Goal: Submit feedback/report problem: Submit feedback/report problem

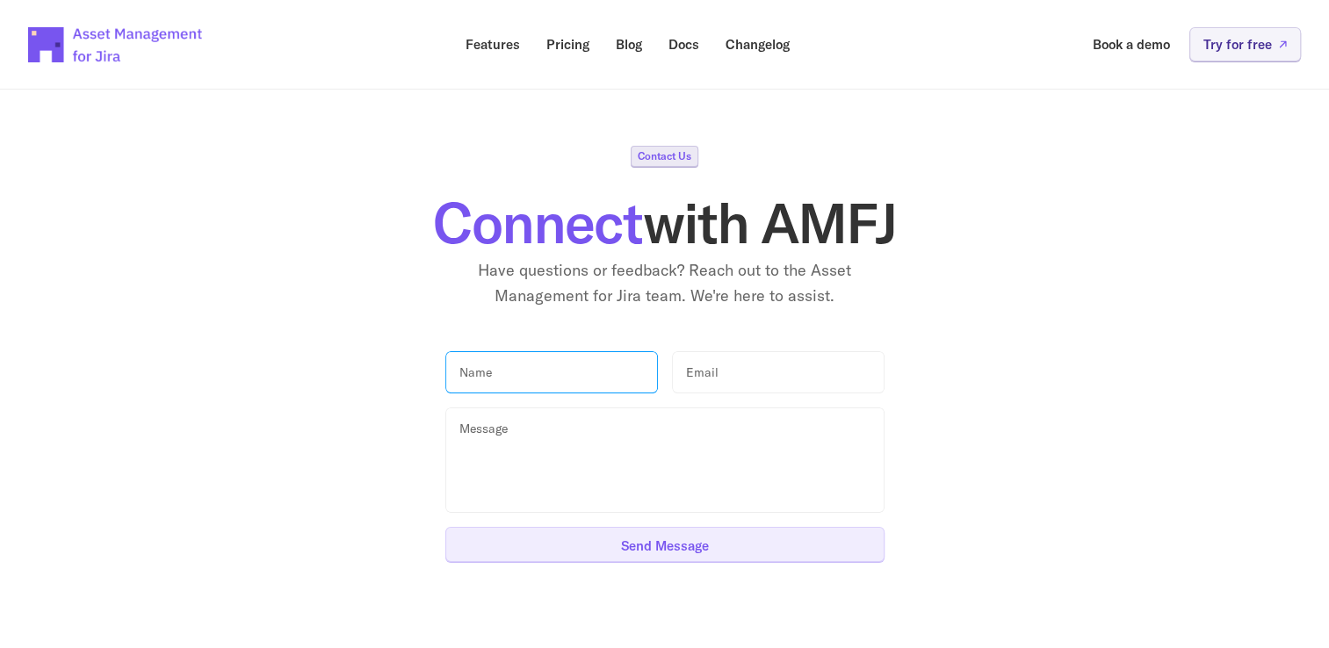
click at [569, 377] on input "text" at bounding box center [551, 372] width 213 height 43
type input "ahmed"
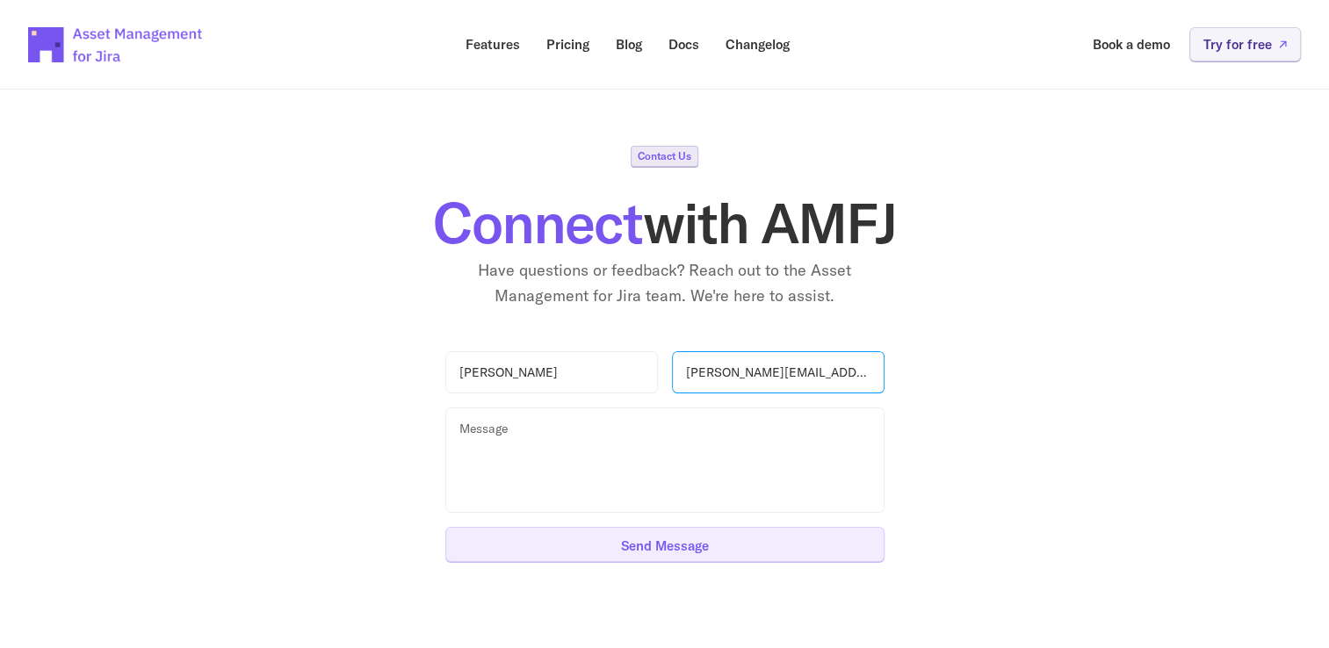
type input "ahmed.elhamzaoui@ma.gt.com"
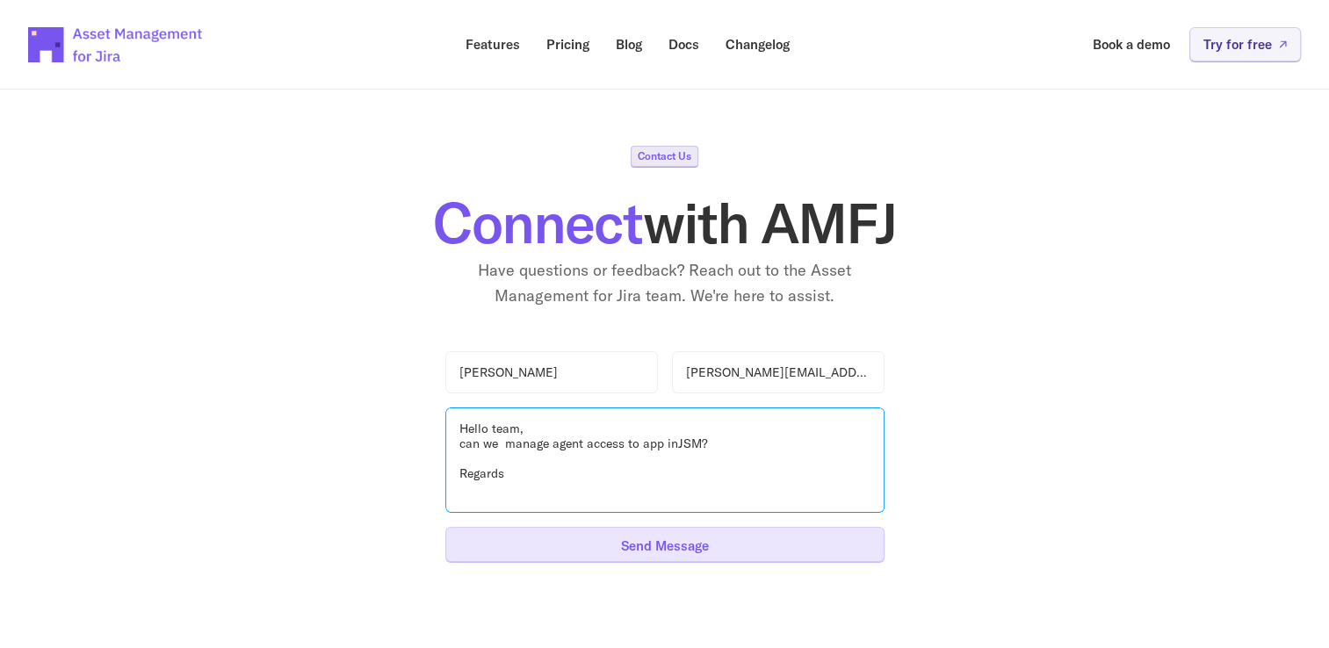
type textarea "Hello team, can we manage agent access to app inJSM? Regards"
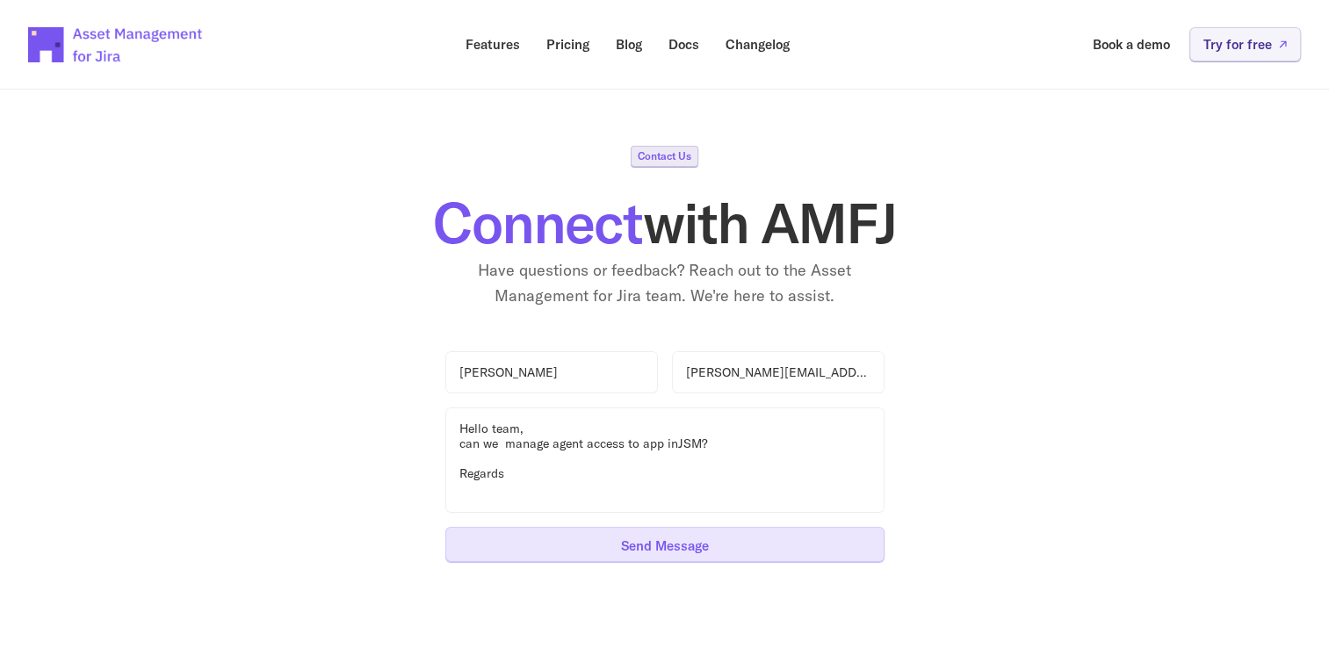
click at [713, 552] on button "Send Message" at bounding box center [664, 544] width 439 height 35
click at [1146, 493] on div "Contact Us Connect with AMFJ Have questions or feedback? Reach out to the Asset…" at bounding box center [664, 354] width 1217 height 416
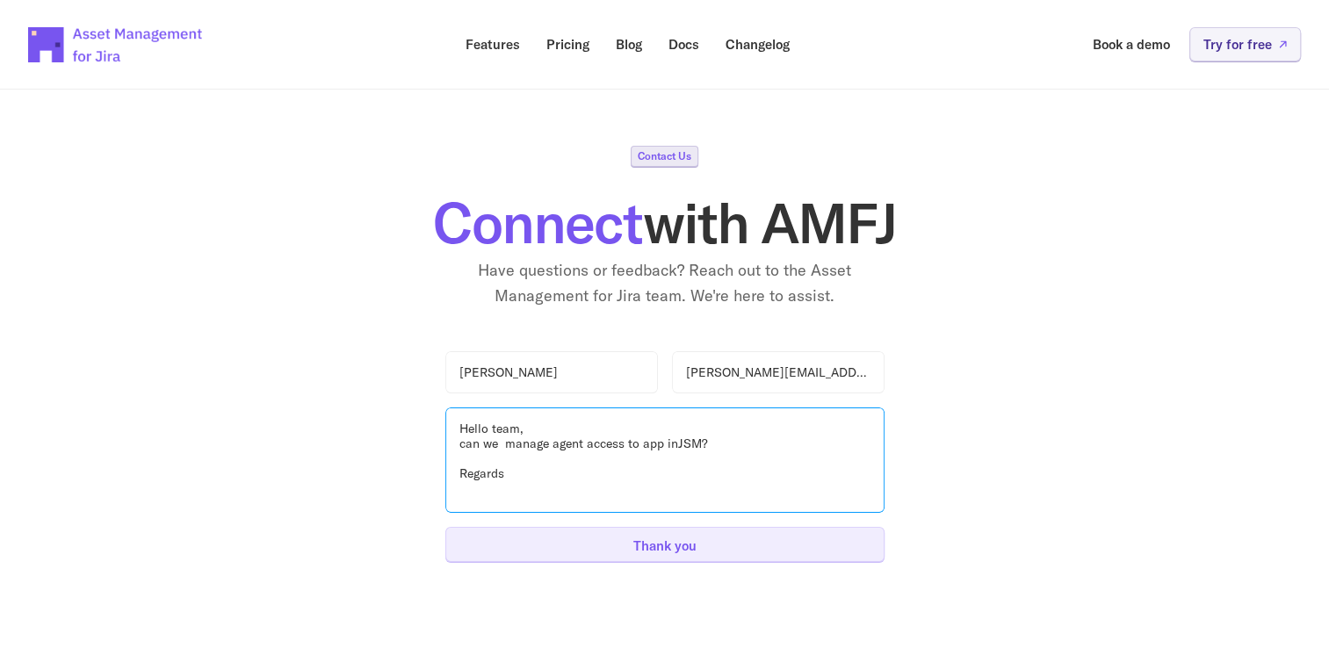
click at [534, 449] on textarea "Hello team, can we manage agent access to app inJSM? Regards" at bounding box center [664, 460] width 439 height 105
click at [523, 469] on textarea "Hello team, can we manage agent access to app inJSM? Regards" at bounding box center [664, 460] width 439 height 105
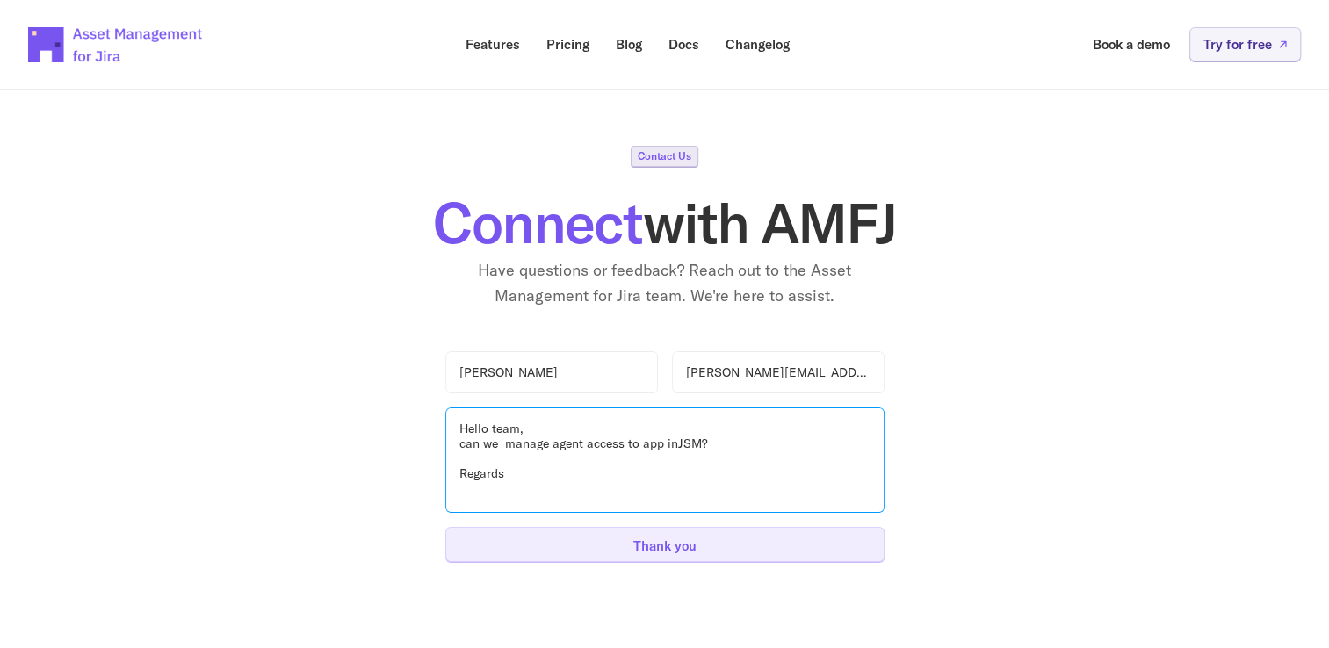
drag, startPoint x: 517, startPoint y: 480, endPoint x: 456, endPoint y: 426, distance: 81.6
click at [456, 426] on textarea "Hello team, can we manage agent access to app inJSM? Regards" at bounding box center [664, 460] width 439 height 105
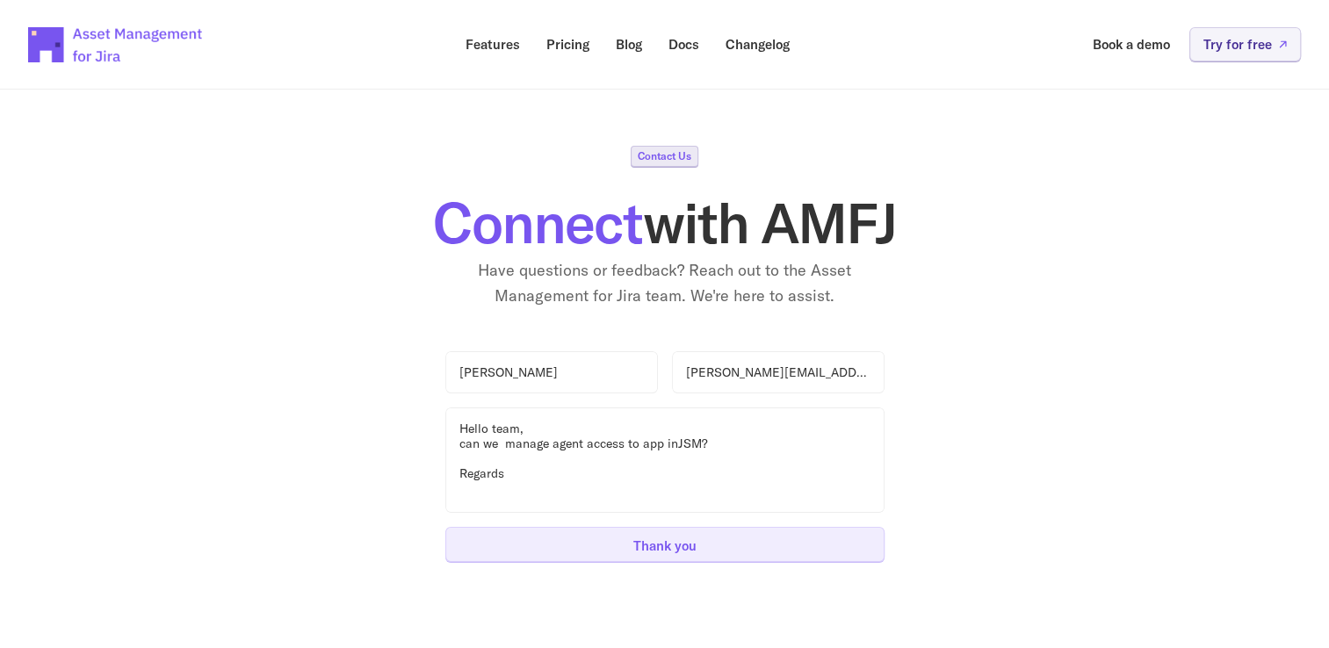
drag, startPoint x: 1155, startPoint y: 253, endPoint x: 1159, endPoint y: 232, distance: 21.4
click at [1155, 253] on div "Contact Us Connect with AMFJ Have questions or feedback? Reach out to the Asset…" at bounding box center [664, 227] width 1217 height 163
